Goal: Register for event/course

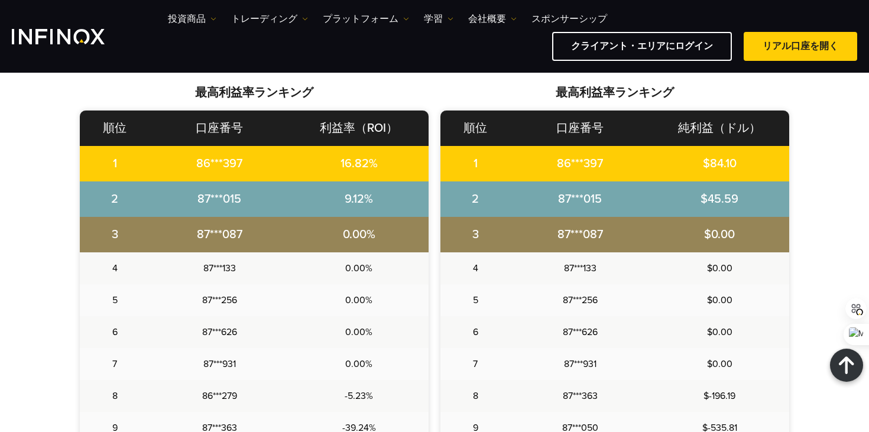
scroll to position [306, 0]
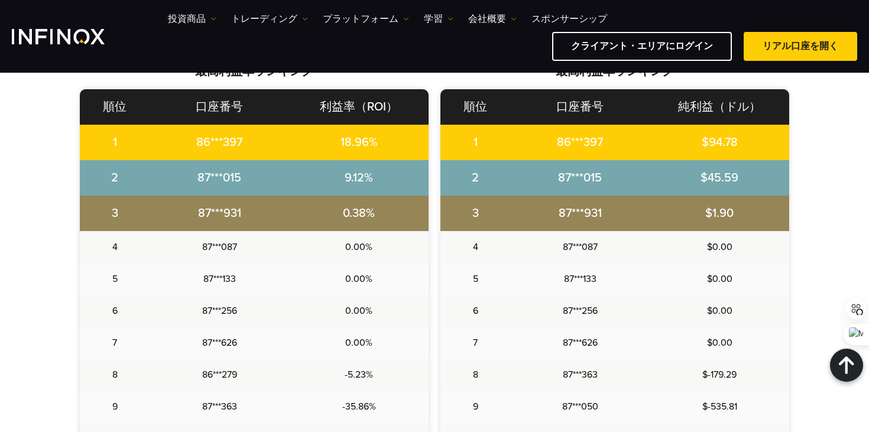
scroll to position [523, 0]
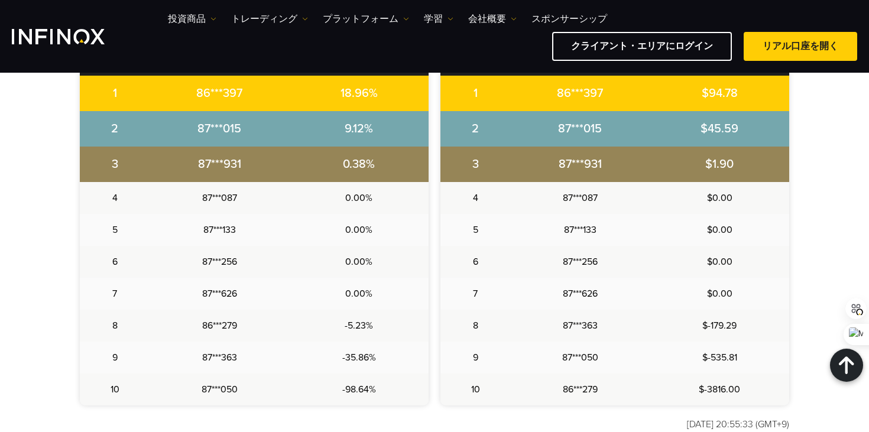
scroll to position [572, 0]
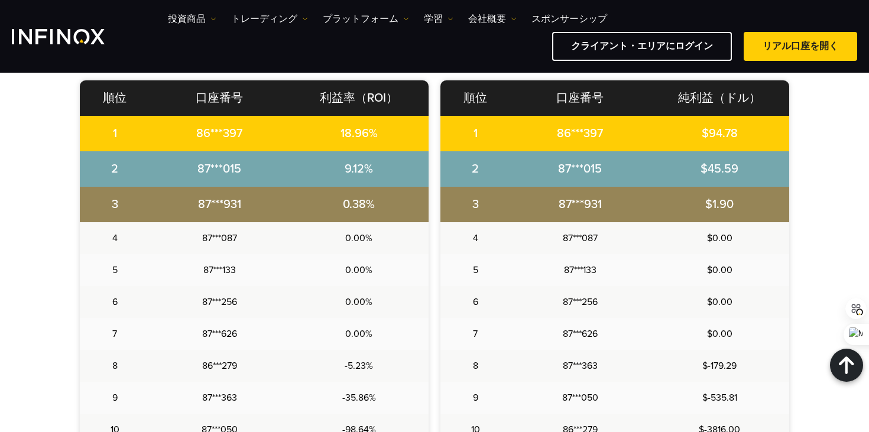
scroll to position [551, 0]
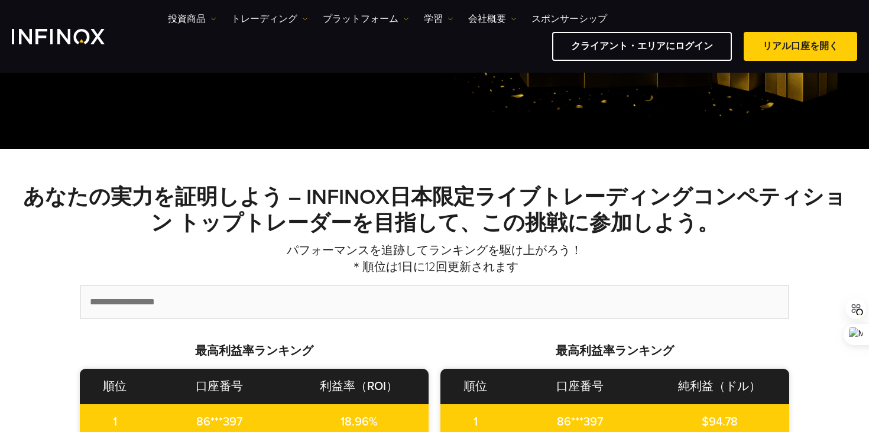
scroll to position [284, 0]
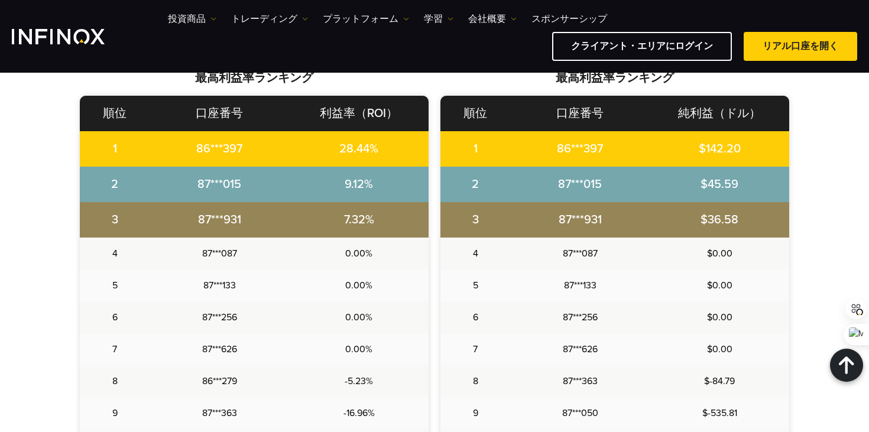
scroll to position [523, 0]
